Goal: Information Seeking & Learning: Learn about a topic

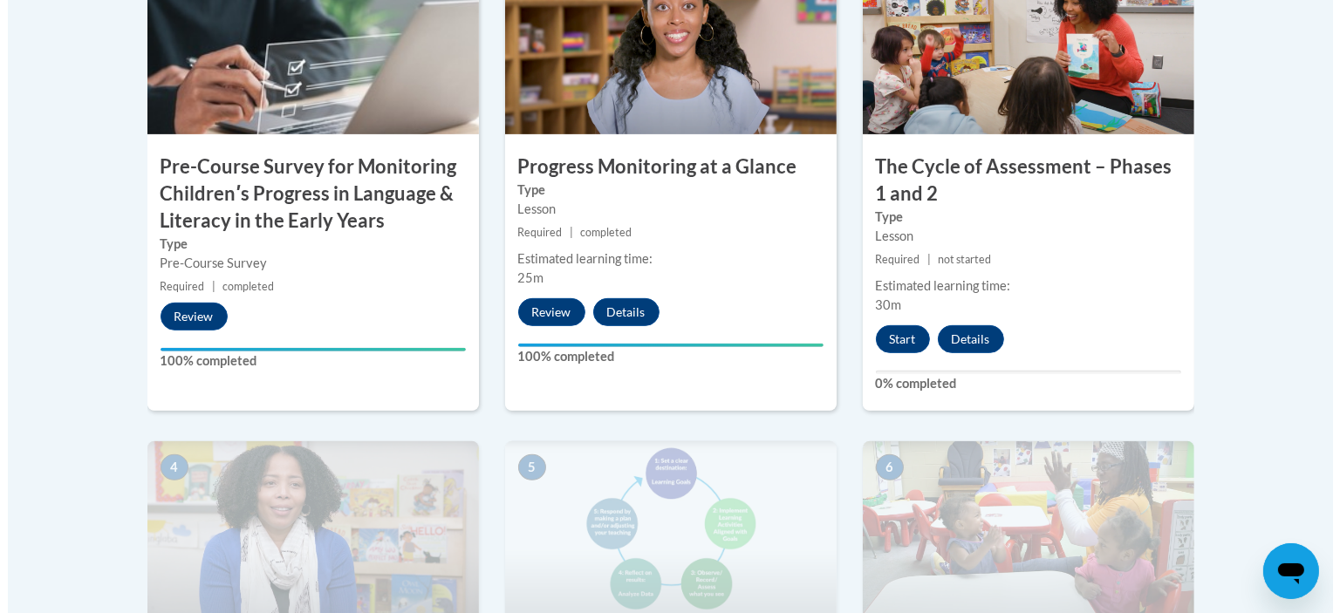
scroll to position [663, 0]
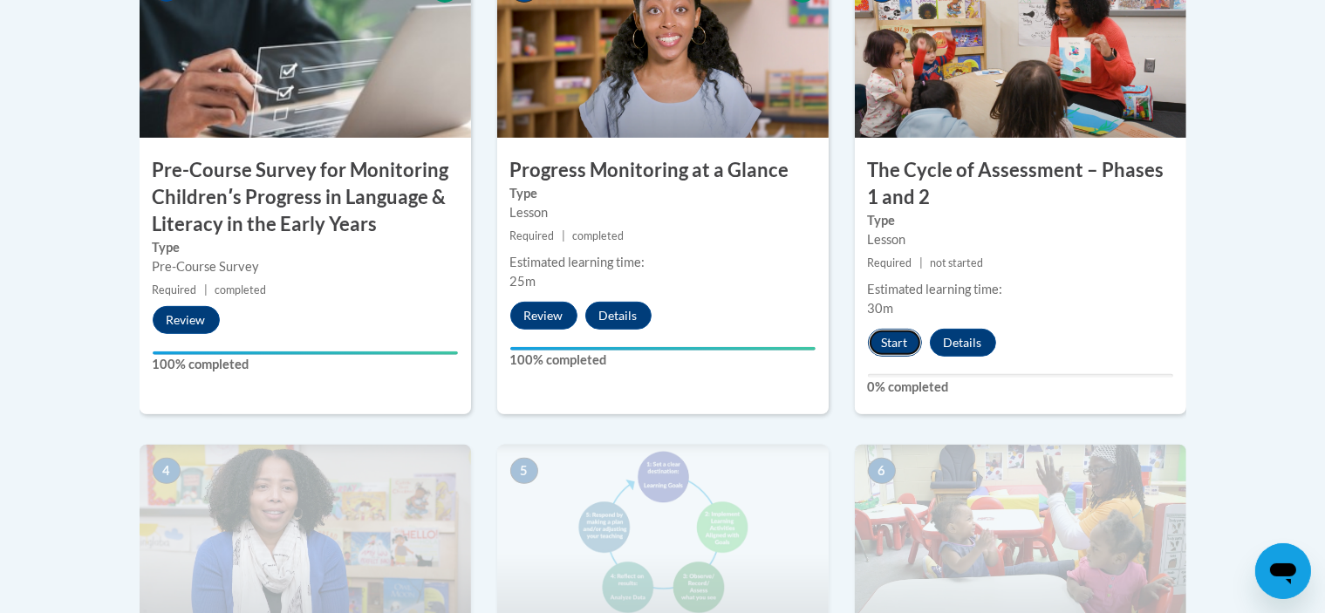
click at [869, 346] on button "Start" at bounding box center [895, 343] width 54 height 28
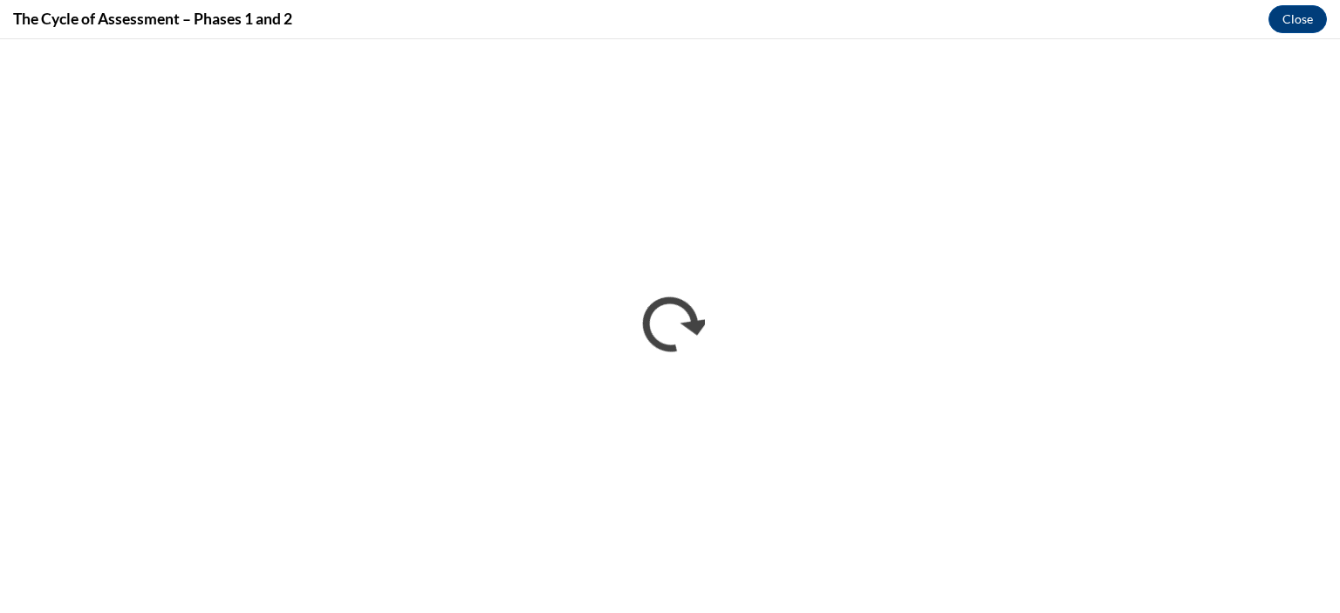
scroll to position [0, 0]
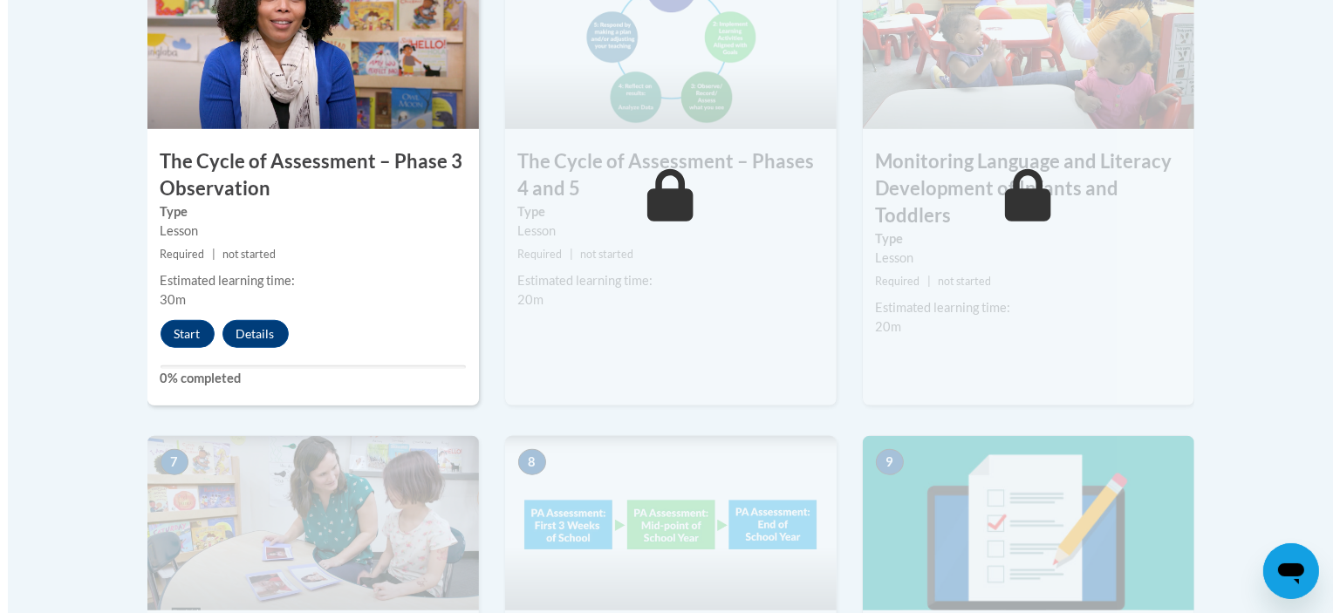
scroll to position [1134, 0]
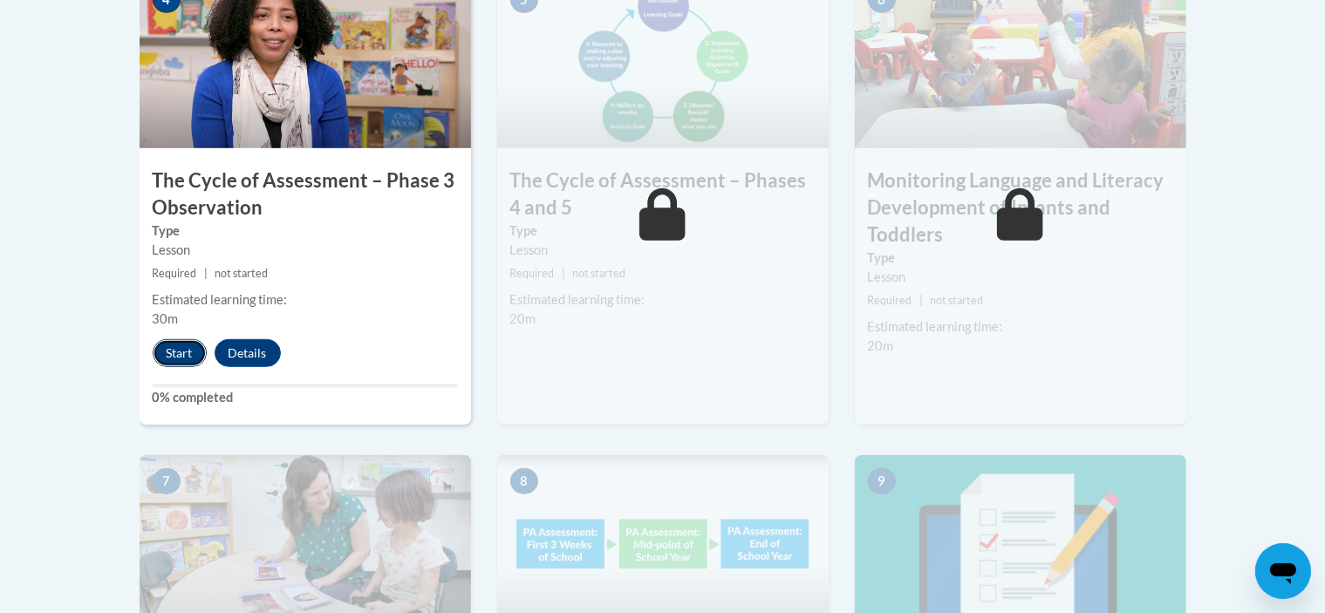
click at [188, 349] on button "Start" at bounding box center [180, 353] width 54 height 28
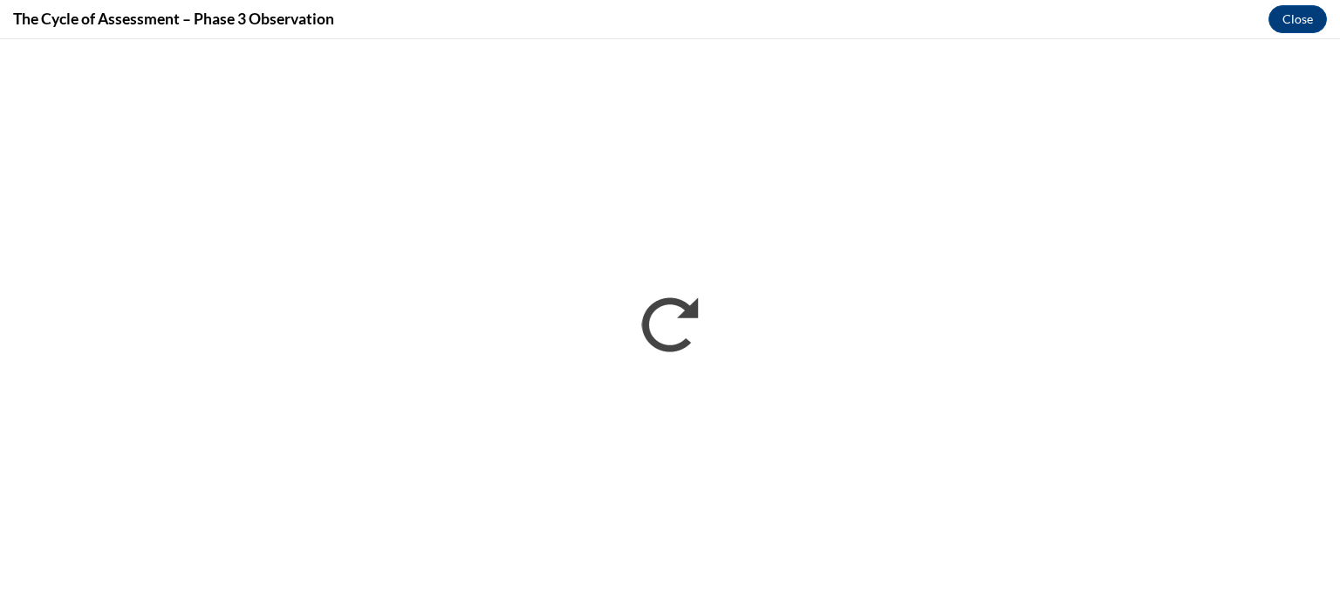
scroll to position [0, 0]
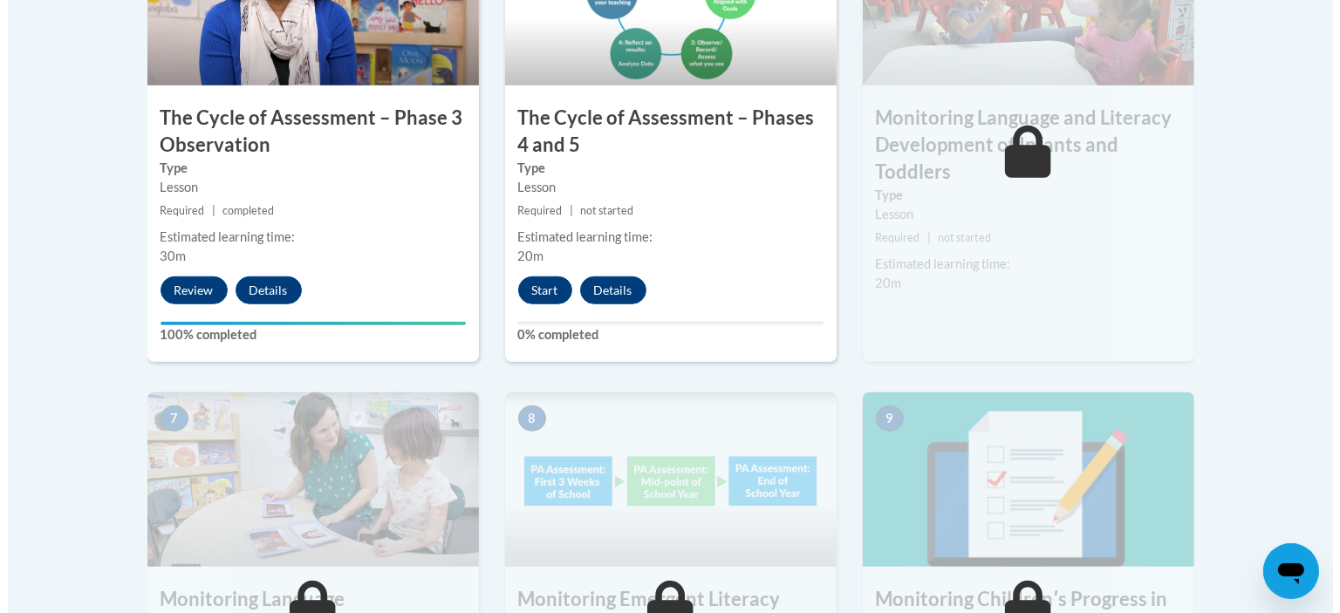
scroll to position [1194, 0]
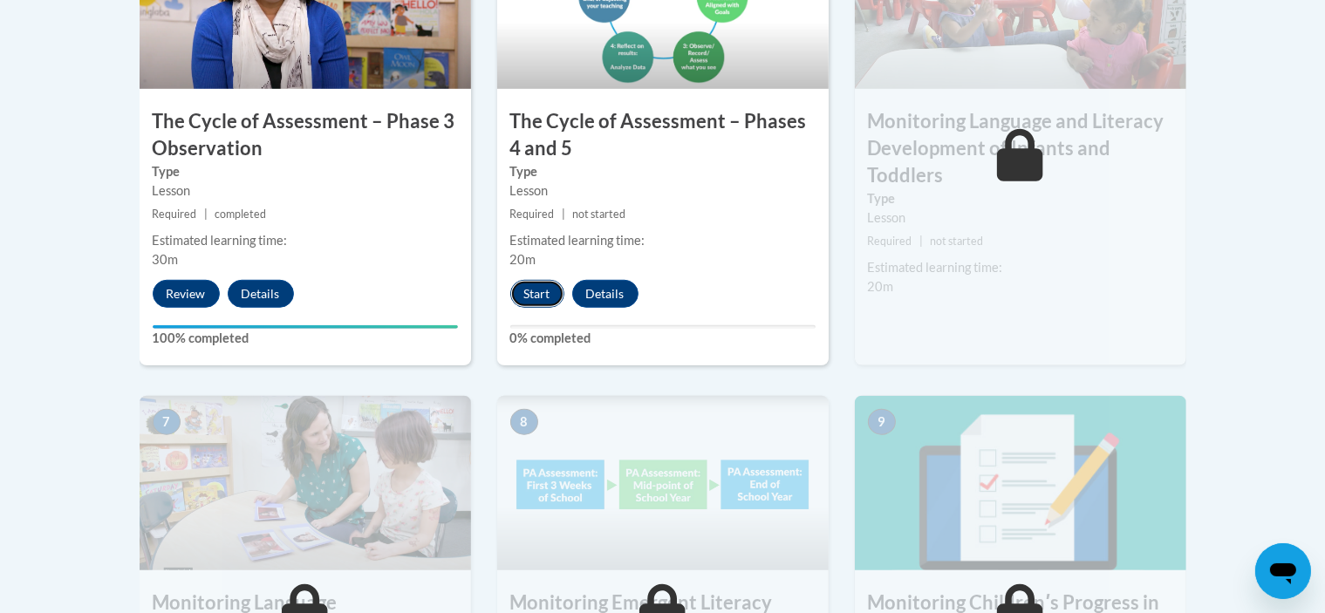
click at [534, 284] on button "Start" at bounding box center [537, 294] width 54 height 28
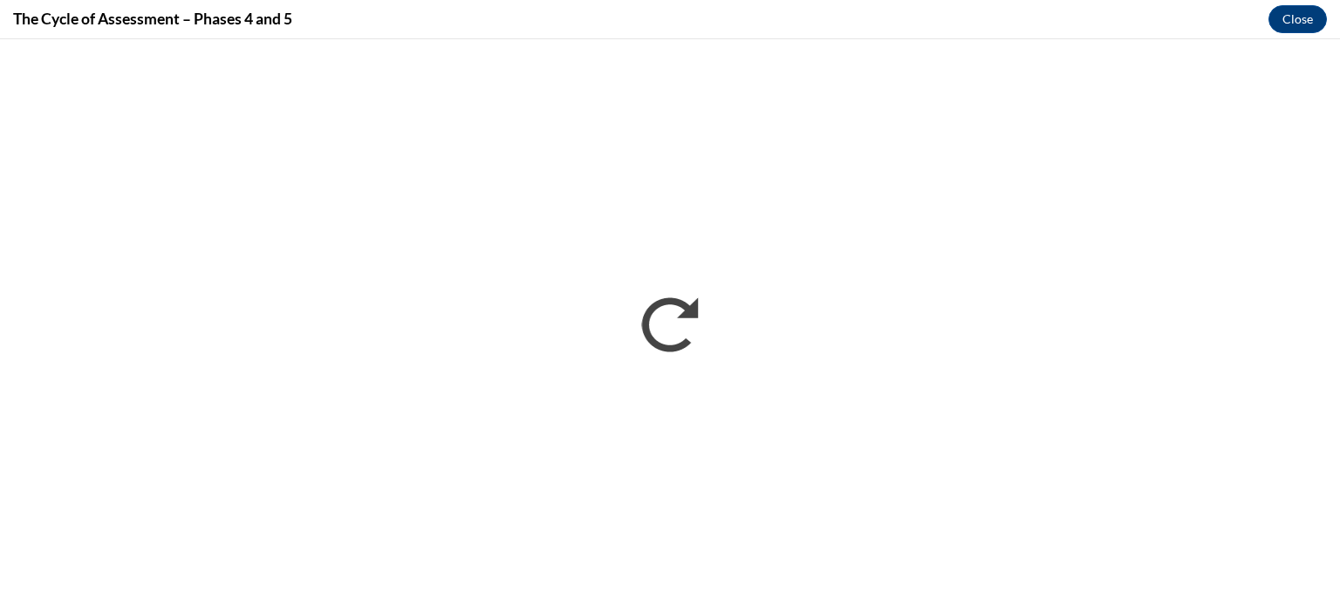
scroll to position [0, 0]
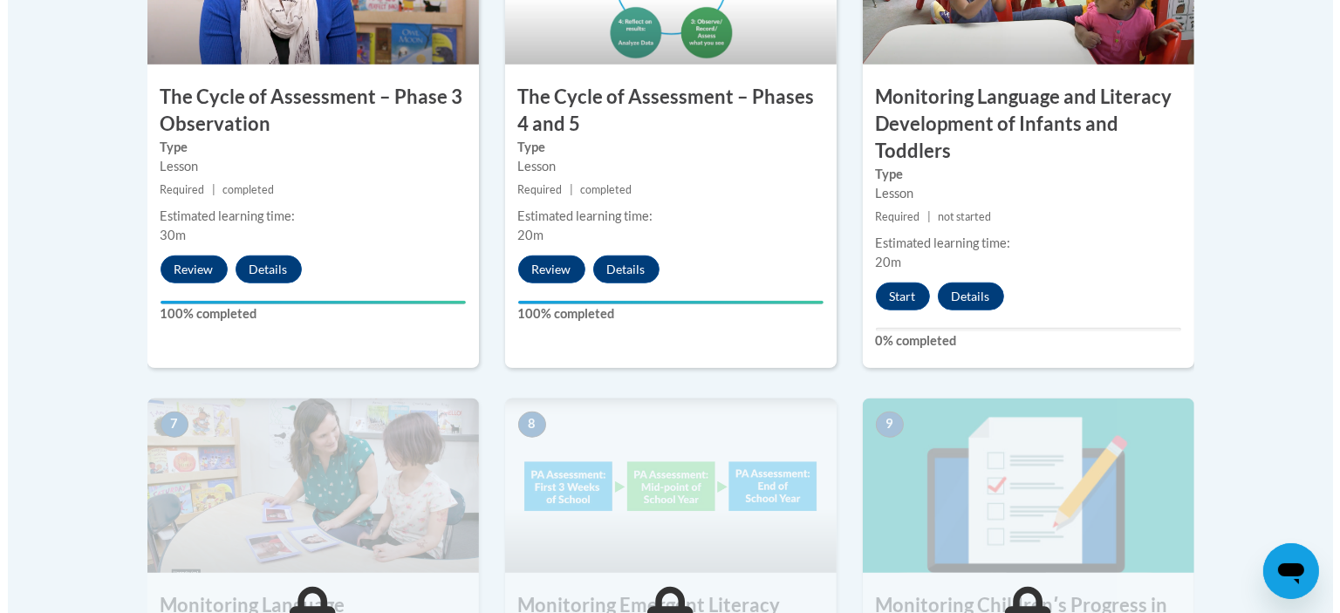
scroll to position [1166, 0]
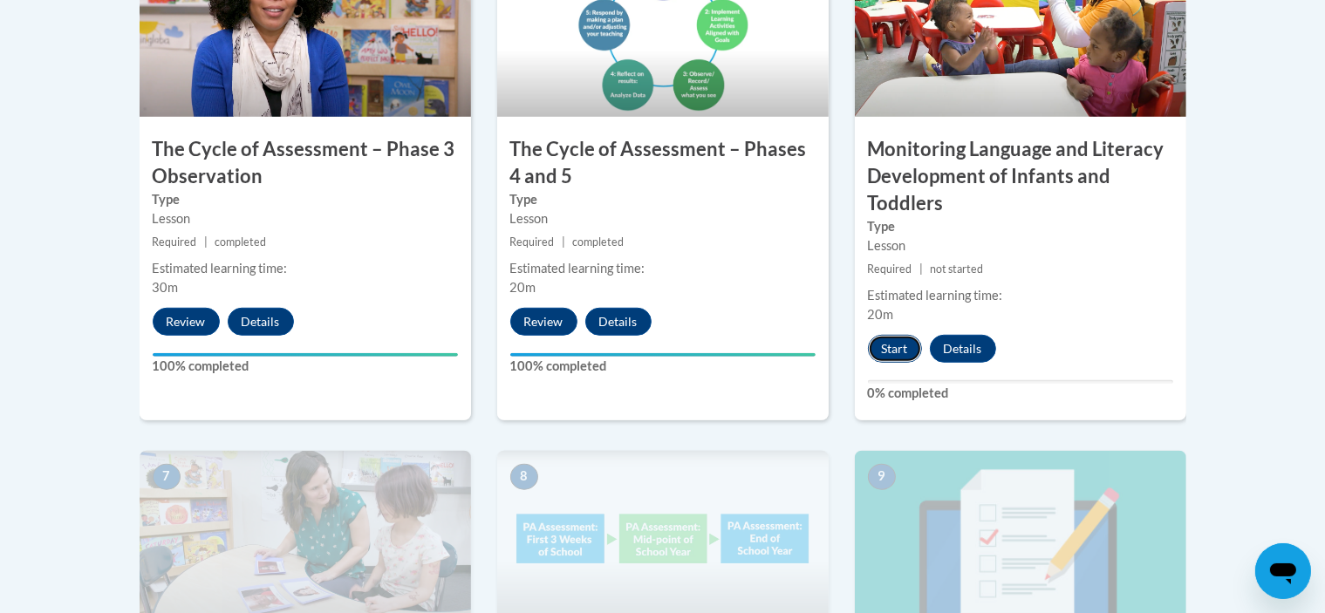
click at [885, 342] on button "Start" at bounding box center [895, 349] width 54 height 28
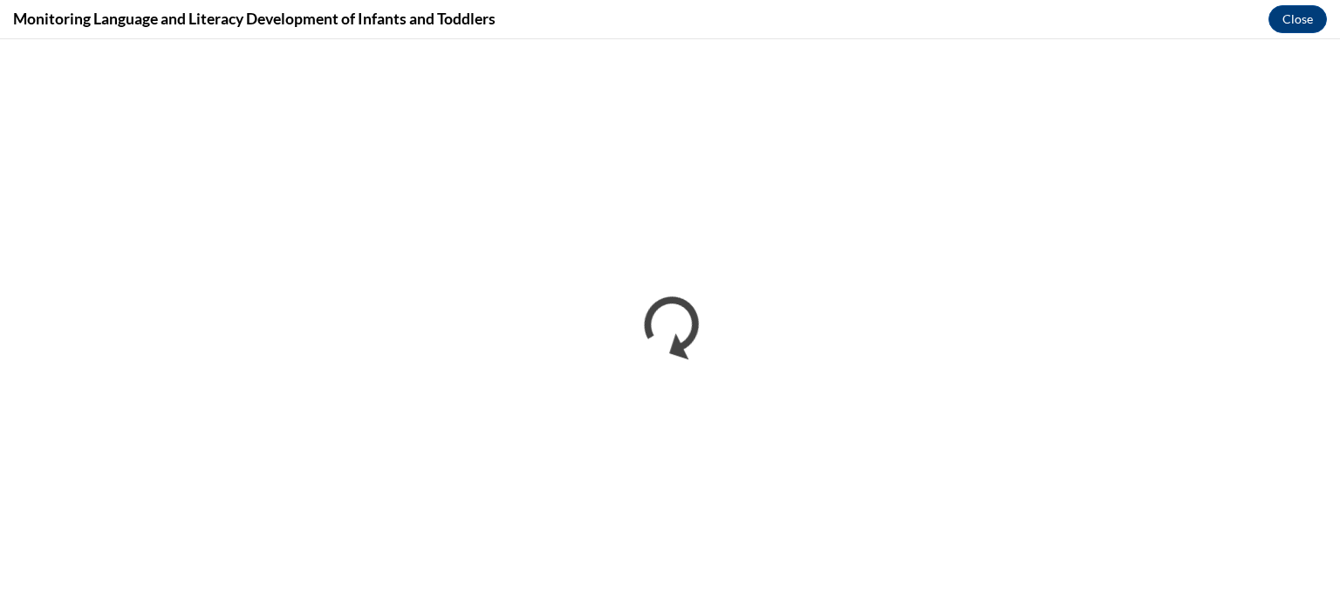
scroll to position [0, 0]
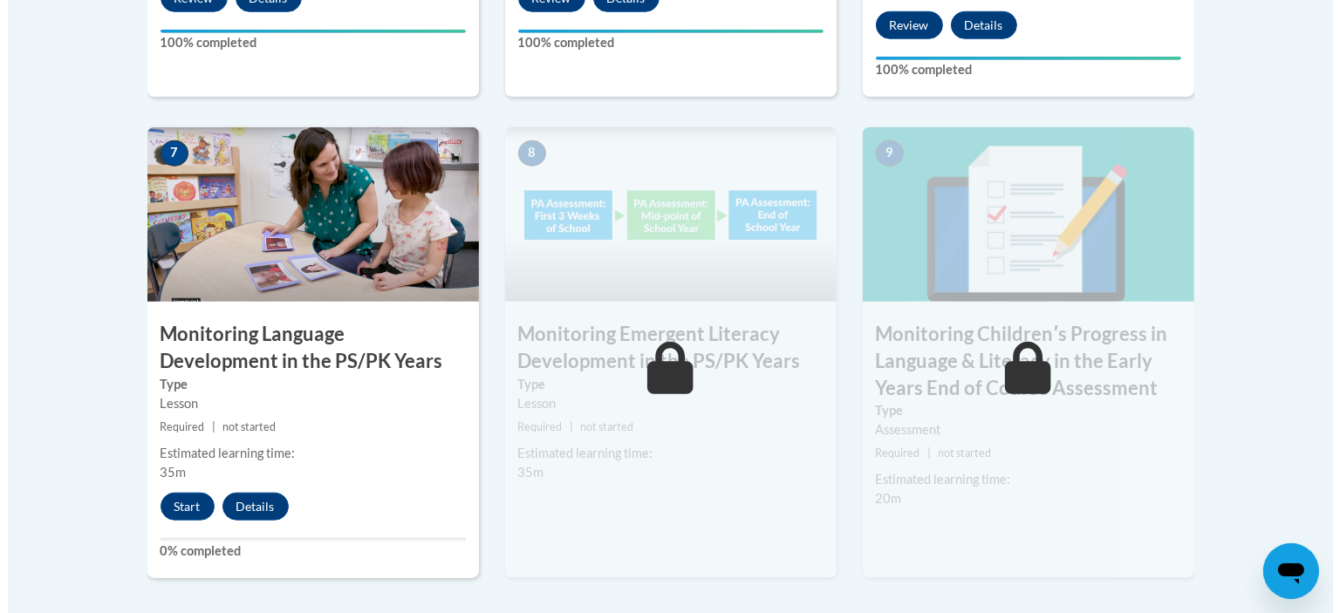
scroll to position [1490, 0]
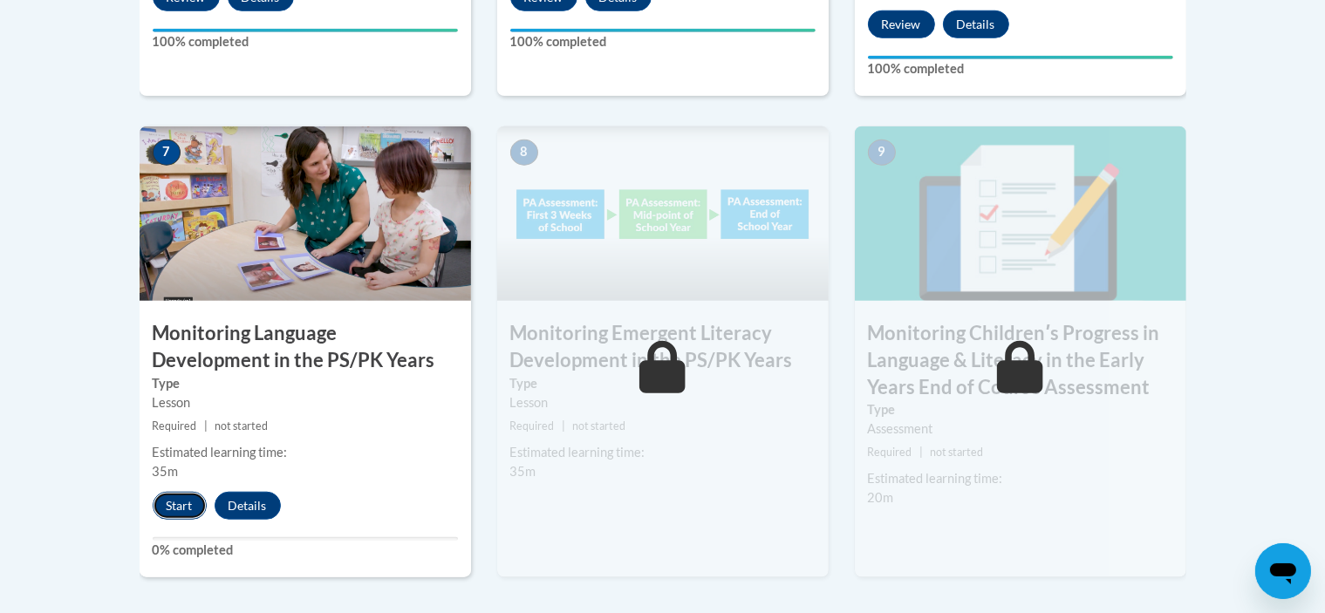
click at [161, 507] on button "Start" at bounding box center [180, 506] width 54 height 28
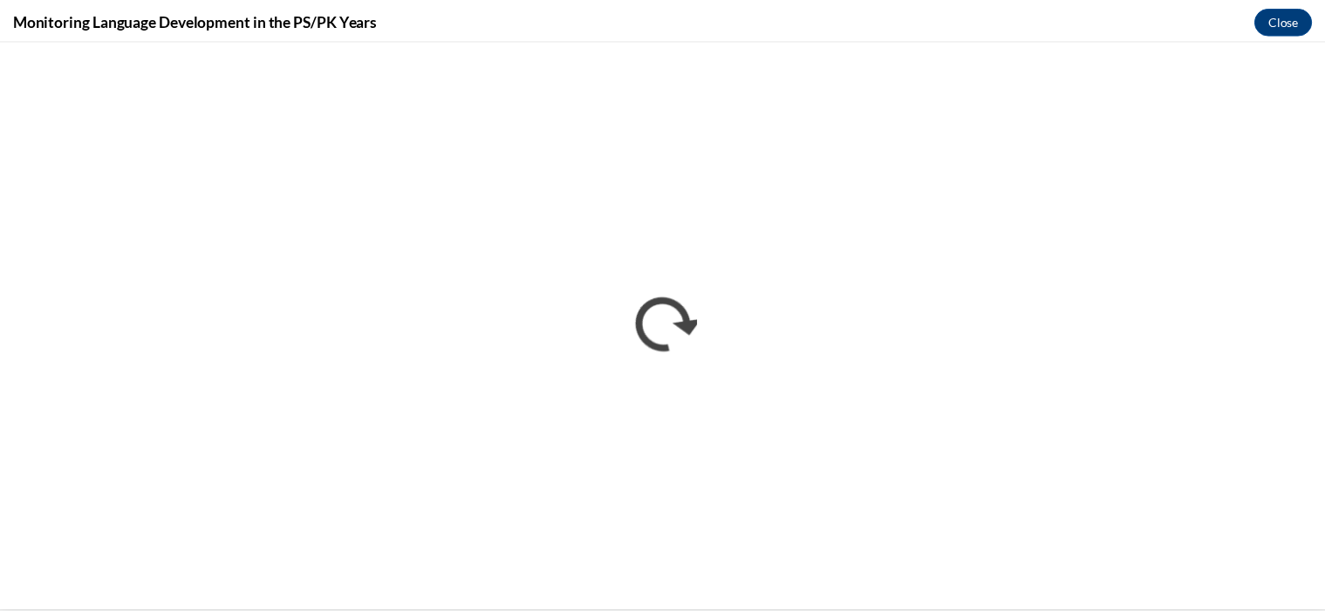
scroll to position [0, 0]
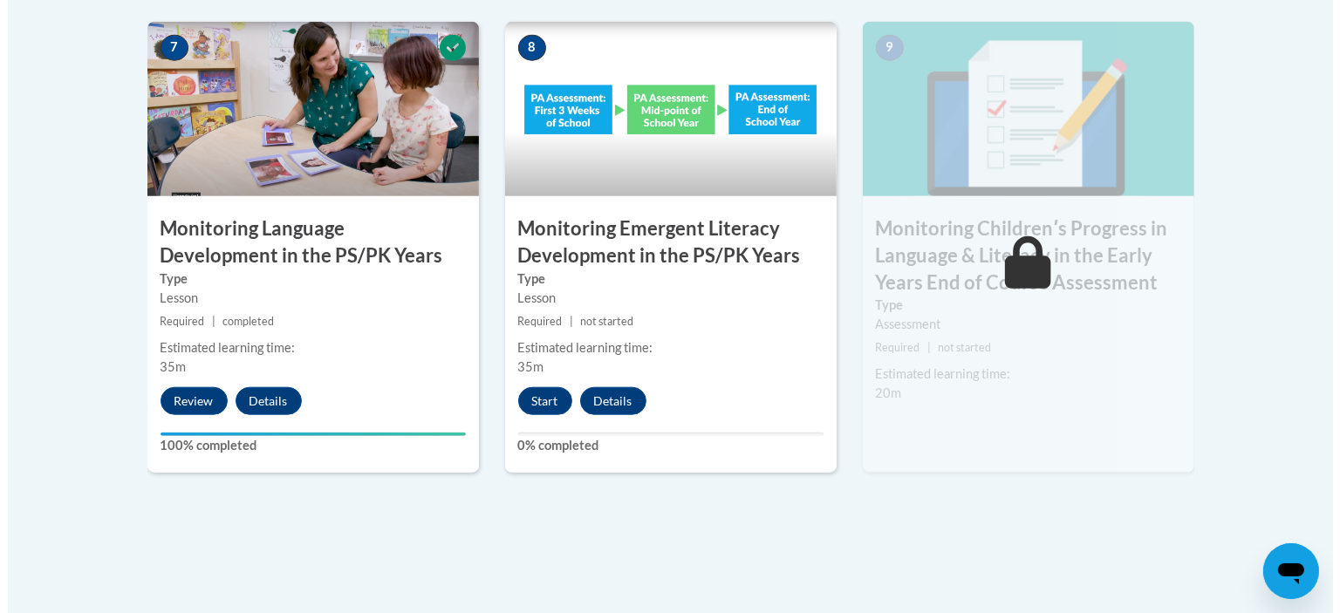
scroll to position [1594, 0]
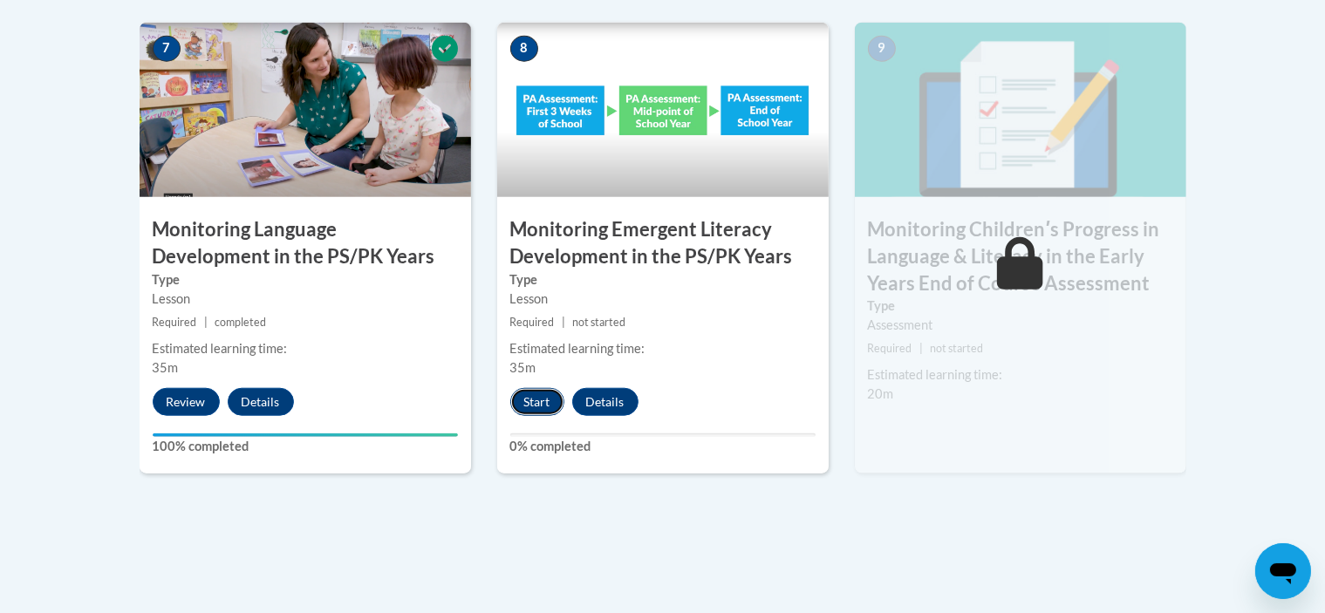
click at [533, 409] on button "Start" at bounding box center [537, 402] width 54 height 28
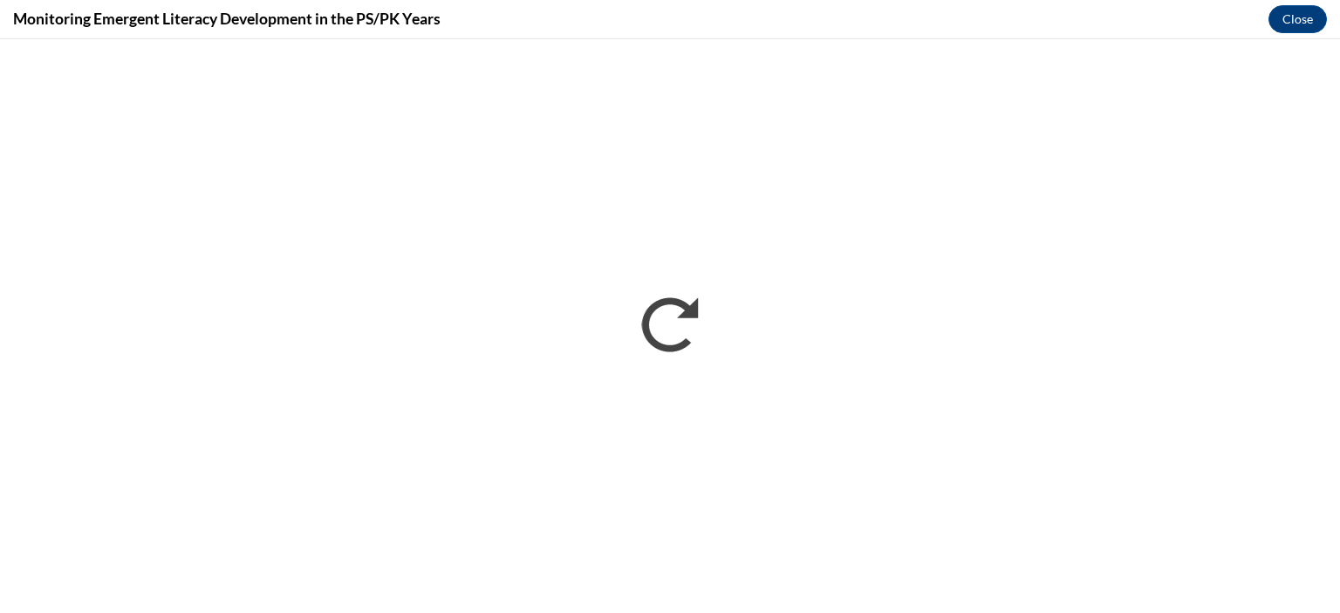
scroll to position [0, 0]
